Goal: Information Seeking & Learning: Learn about a topic

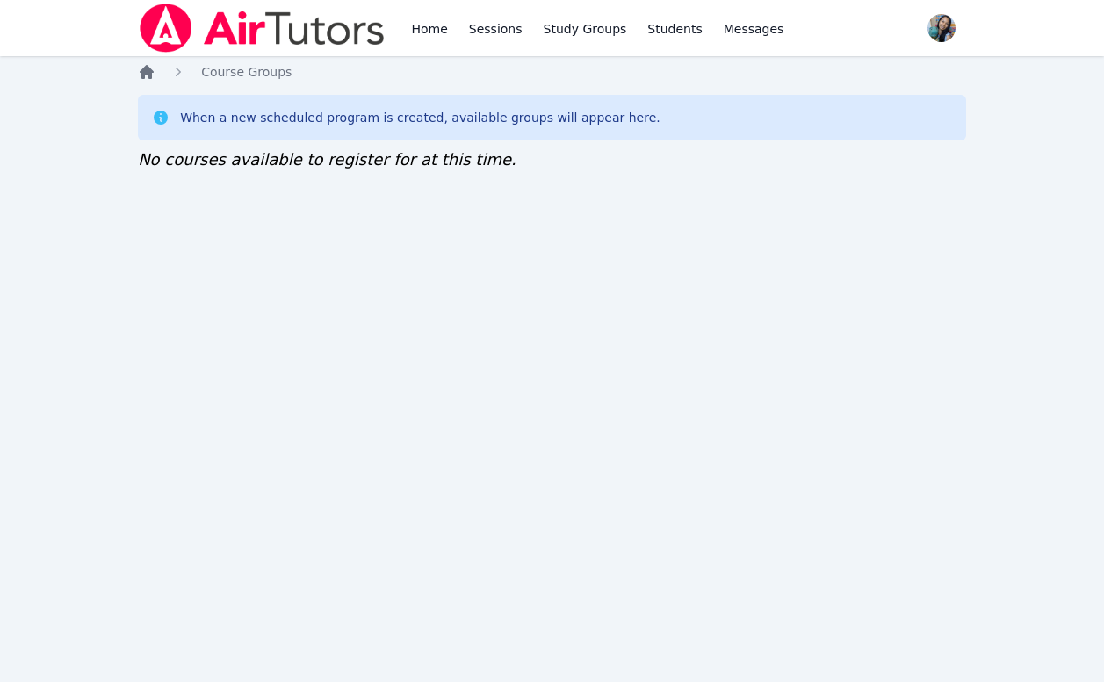
click at [154, 72] on icon "Breadcrumb" at bounding box center [147, 72] width 18 height 18
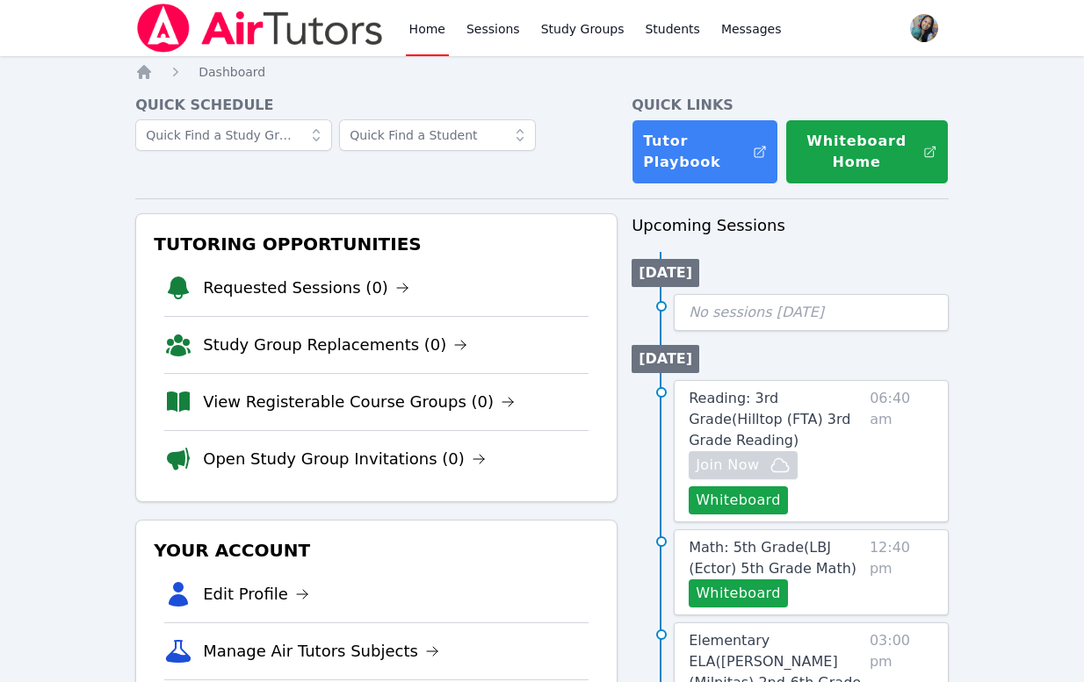
click at [300, 174] on div "Quick Schedule" at bounding box center [376, 140] width 482 height 90
click at [364, 463] on link "Open Study Group Invitations (0)" at bounding box center [344, 459] width 283 height 25
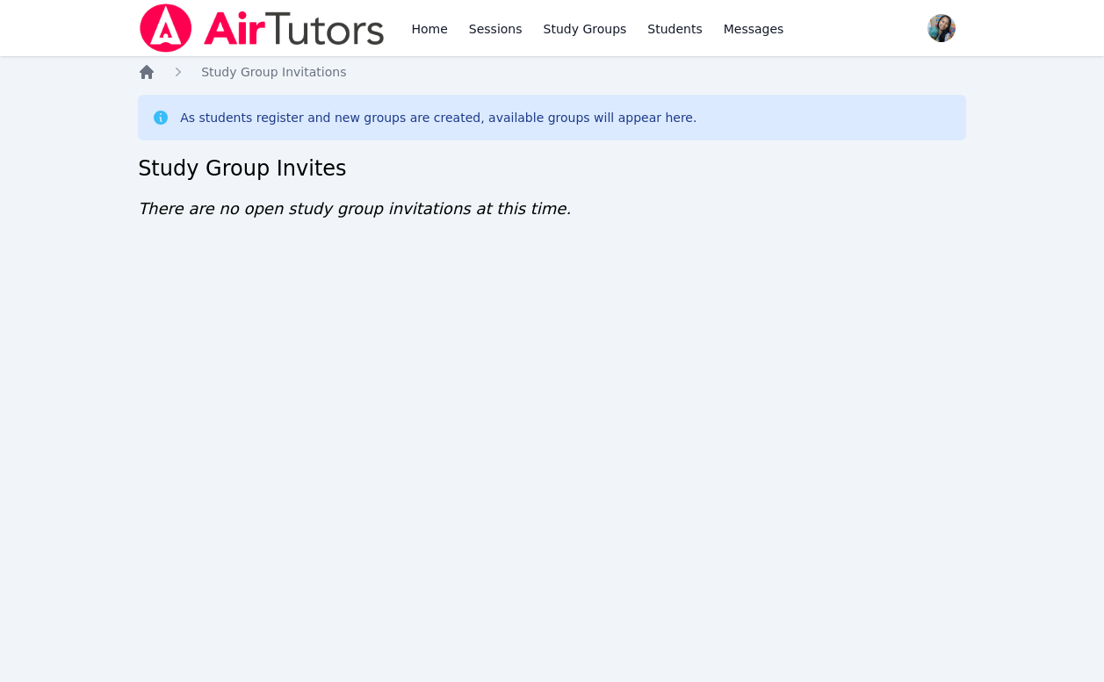
click at [148, 65] on icon "Breadcrumb" at bounding box center [147, 72] width 18 height 18
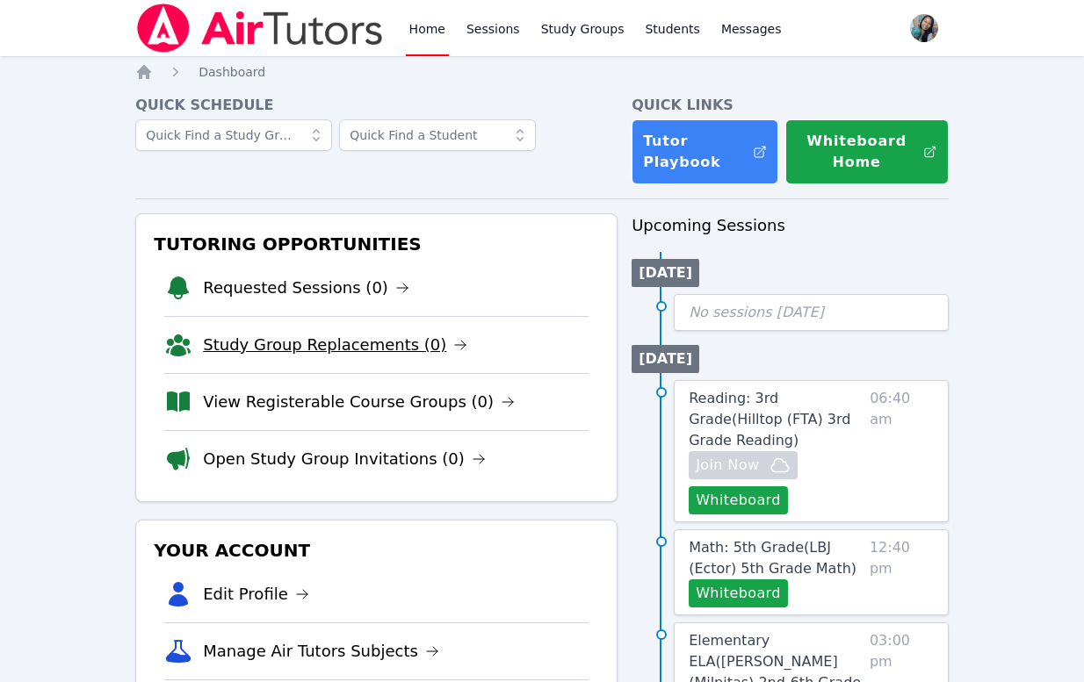
click at [342, 348] on link "Study Group Replacements (0)" at bounding box center [335, 345] width 264 height 25
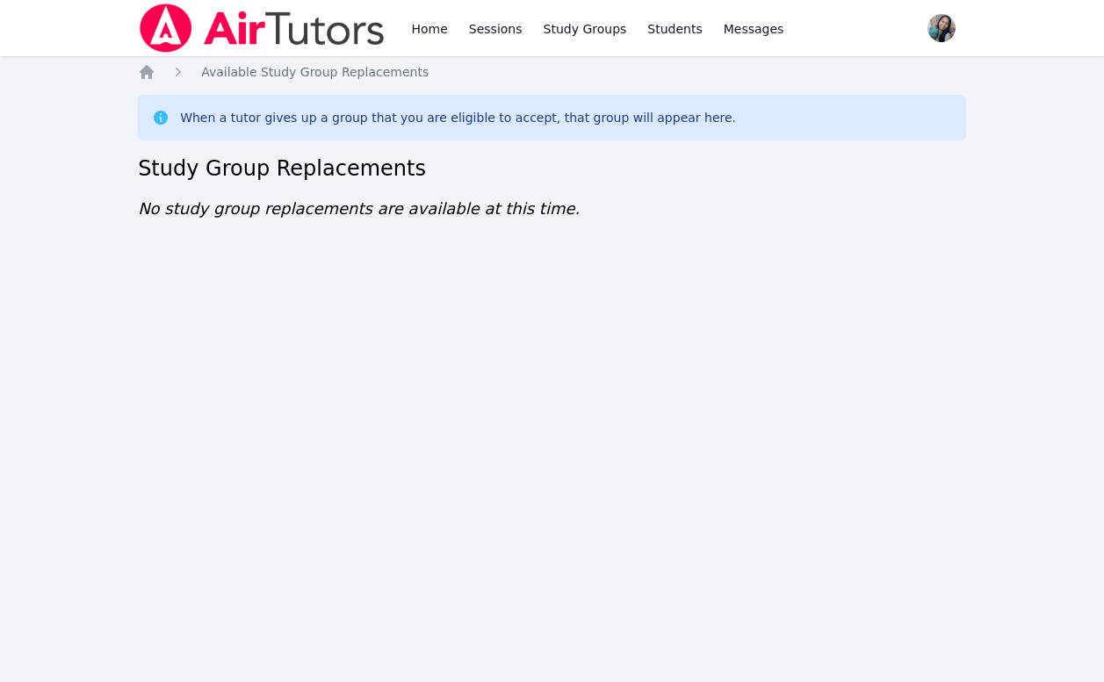
click at [124, 400] on div "Home Sessions Study Groups Students Messages Open user menu Sokha Lee Open main…" at bounding box center [552, 341] width 1104 height 682
click at [237, 311] on div "Home Sessions Study Groups Students Messages Open user menu Sokha Lee Open main…" at bounding box center [552, 341] width 1104 height 682
click at [349, 362] on div "Home Sessions Study Groups Students Messages Open user menu Sokha Lee Open main…" at bounding box center [552, 341] width 1104 height 682
click at [144, 76] on icon "Breadcrumb" at bounding box center [147, 72] width 14 height 14
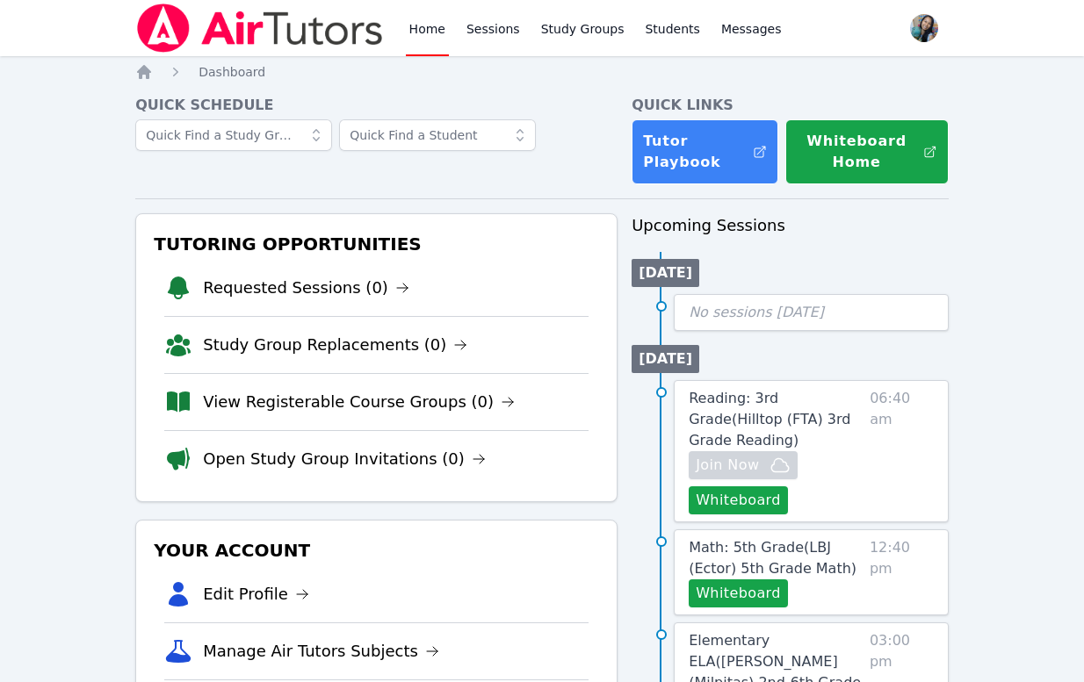
click at [378, 399] on link "View Registerable Course Groups (0)" at bounding box center [359, 402] width 312 height 25
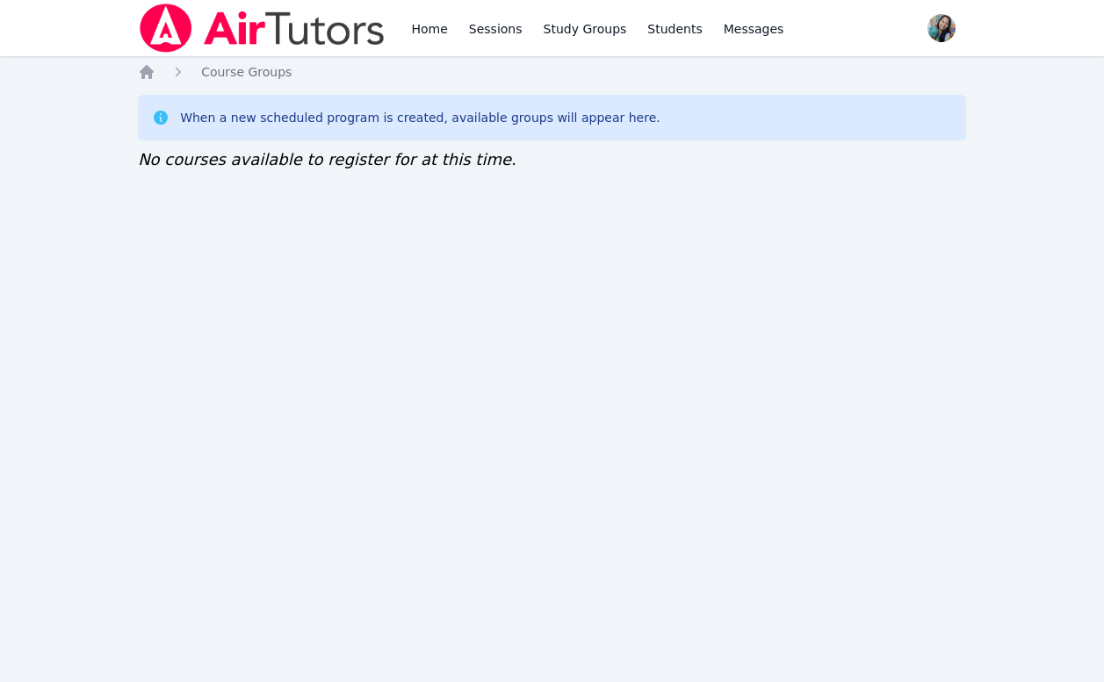
drag, startPoint x: 227, startPoint y: 276, endPoint x: 233, endPoint y: 250, distance: 26.0
click at [226, 274] on div "Home Sessions Study Groups Students Messages Open user menu Sokha Lee Open main…" at bounding box center [552, 341] width 1104 height 682
